Goal: Check status: Check status

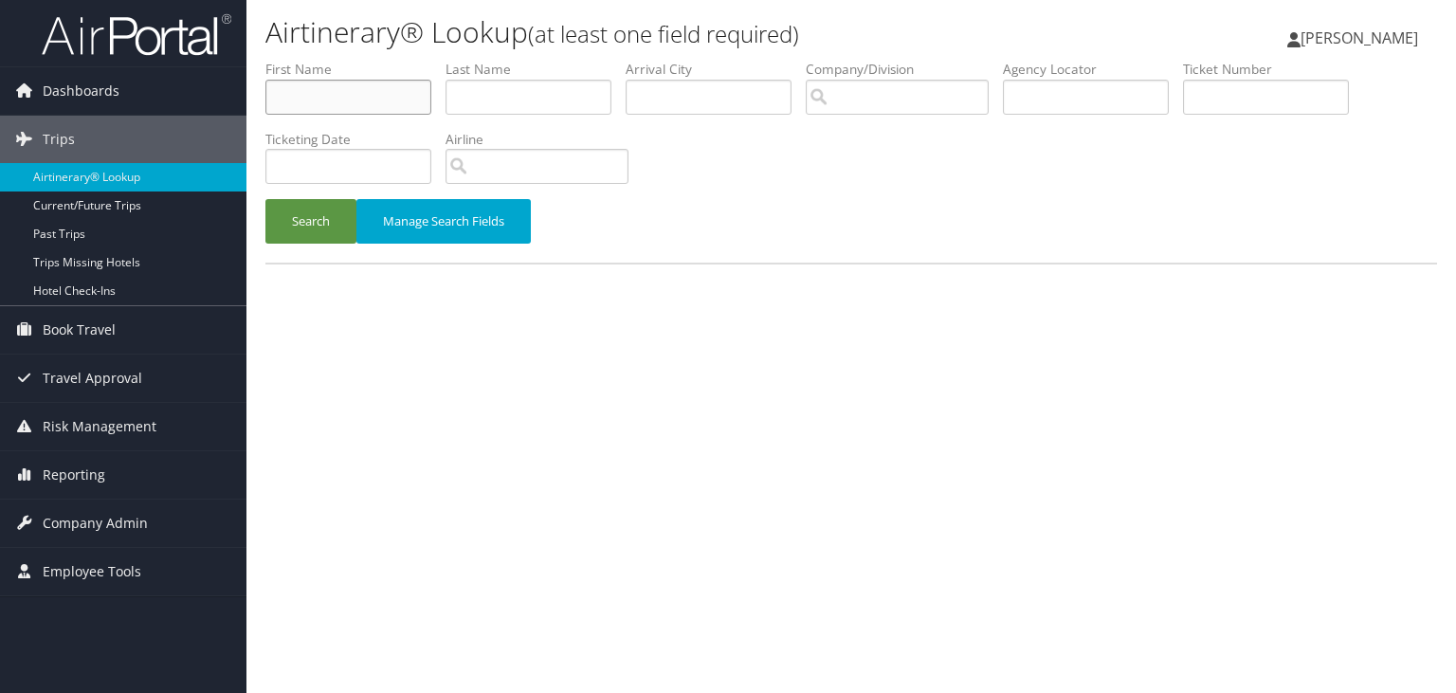
click at [355, 95] on input "text" at bounding box center [348, 97] width 166 height 35
type input "[PERSON_NAME]"
click at [298, 226] on button "Search" at bounding box center [310, 221] width 91 height 45
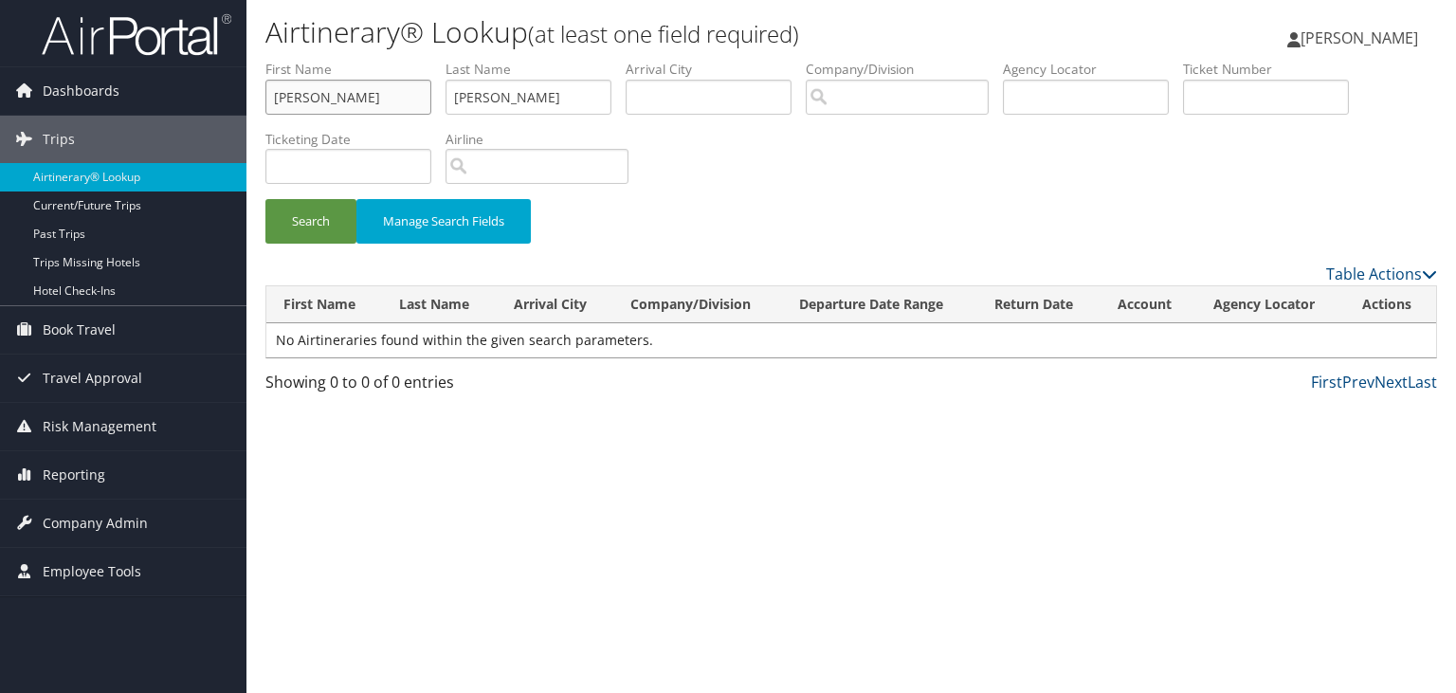
drag, startPoint x: 362, startPoint y: 98, endPoint x: 119, endPoint y: 47, distance: 247.8
click at [265, 80] on input "cooper" at bounding box center [348, 97] width 166 height 35
type input "roger"
type input "cooper"
click at [304, 207] on button "Search" at bounding box center [310, 221] width 91 height 45
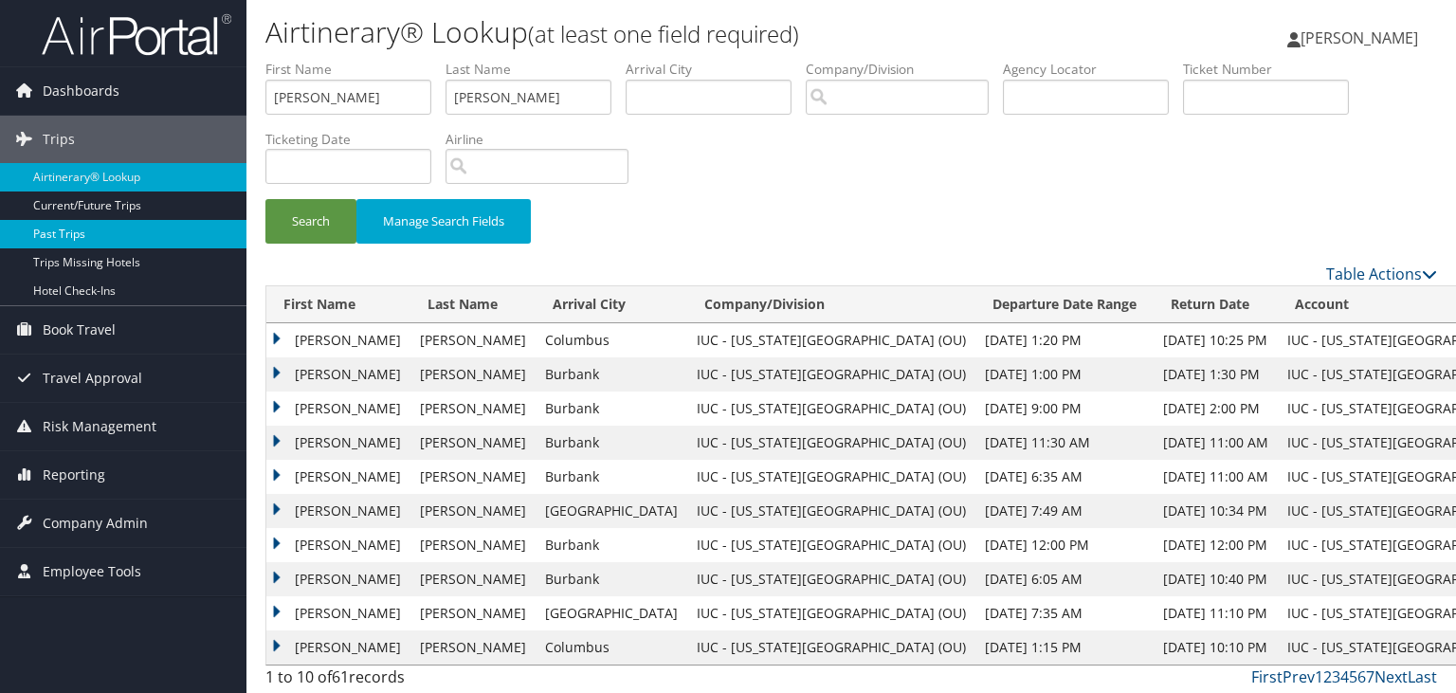
click at [150, 239] on link "Past Trips" at bounding box center [123, 234] width 246 height 28
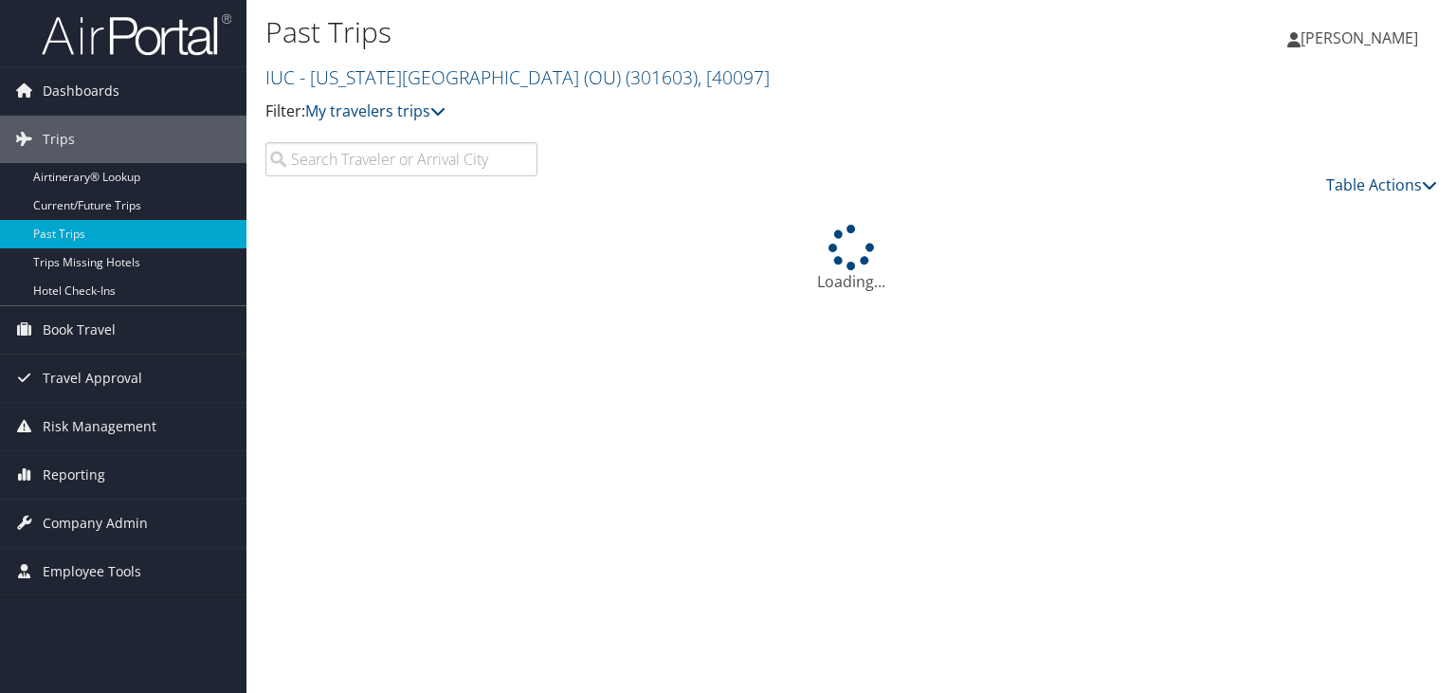
click at [380, 159] on input "search" at bounding box center [401, 159] width 272 height 34
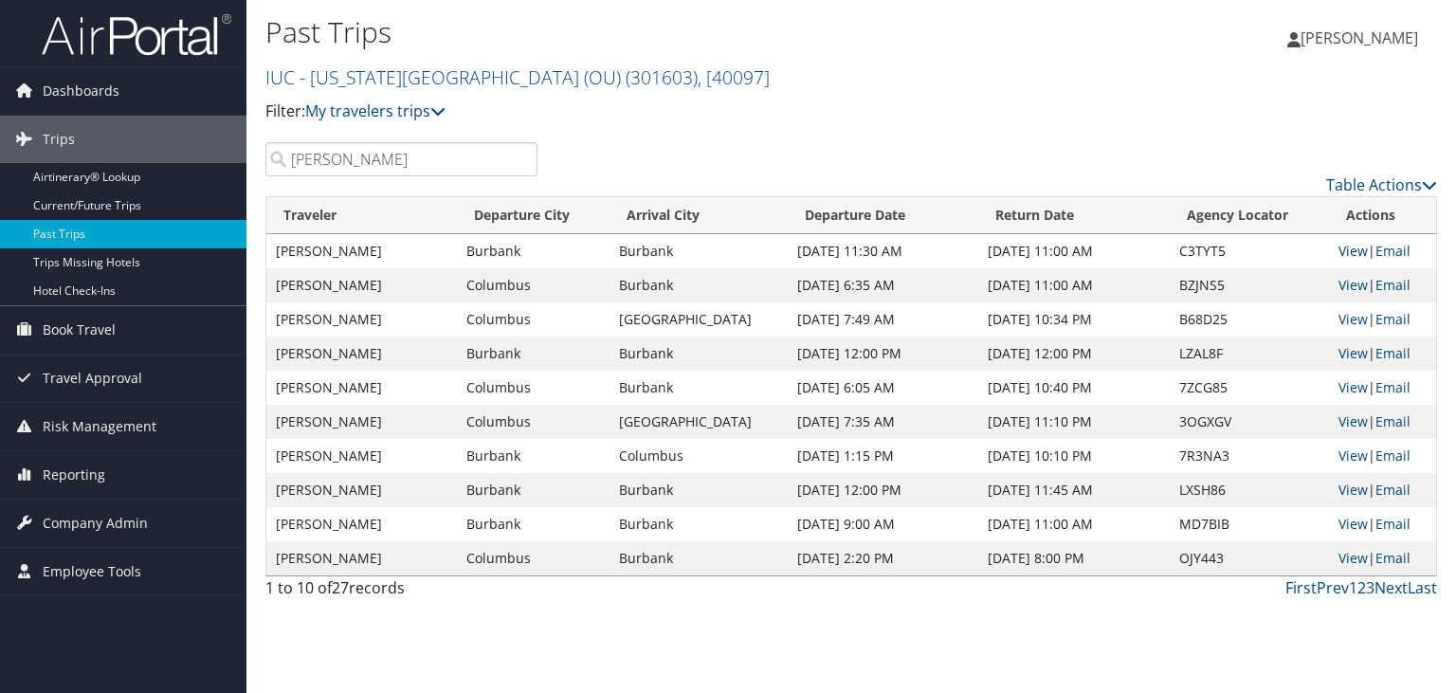
type input "roger cooper"
click at [1340, 253] on link "View" at bounding box center [1352, 251] width 29 height 18
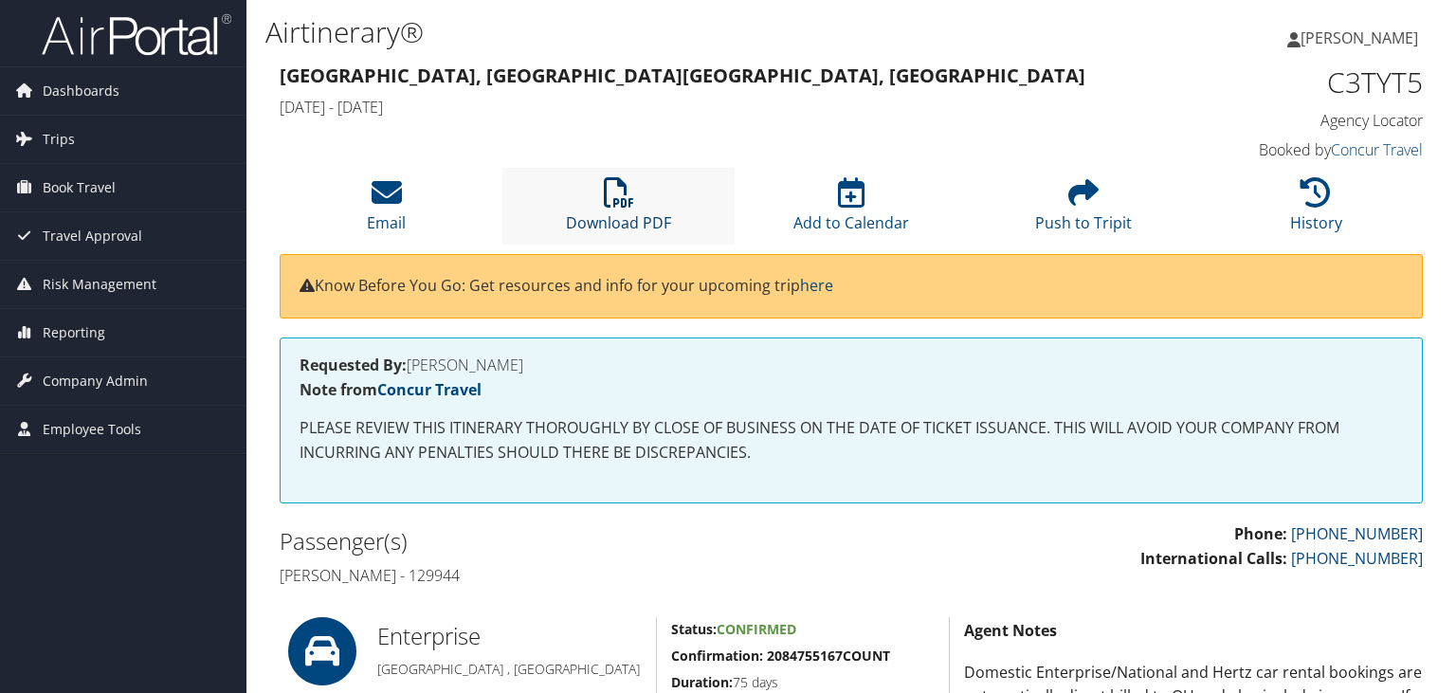
click at [629, 221] on link "Download PDF" at bounding box center [618, 210] width 105 height 45
